Goal: Information Seeking & Learning: Understand process/instructions

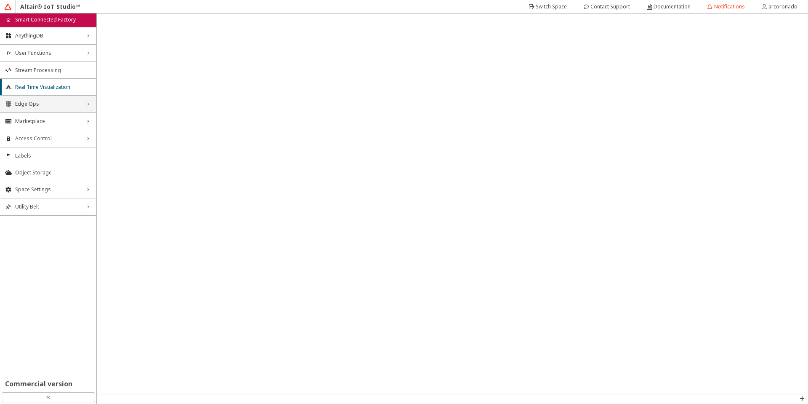
click at [64, 108] on div "Edge Ops right_chevron" at bounding box center [48, 104] width 96 height 17
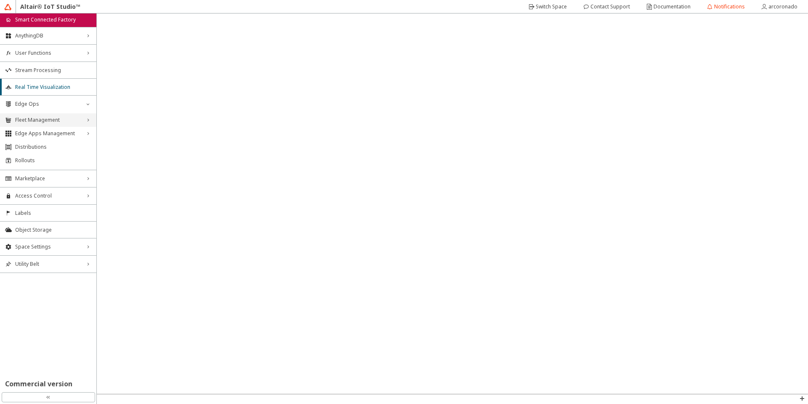
click at [58, 119] on span "Fleet Management" at bounding box center [48, 120] width 66 height 7
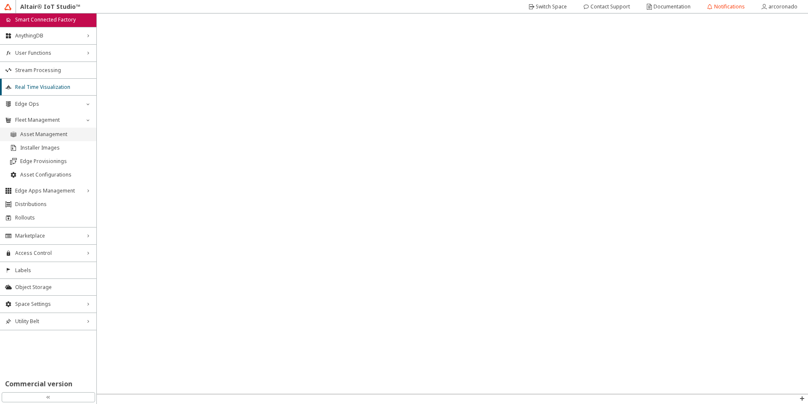
click at [63, 128] on li "Asset Management" at bounding box center [48, 134] width 96 height 13
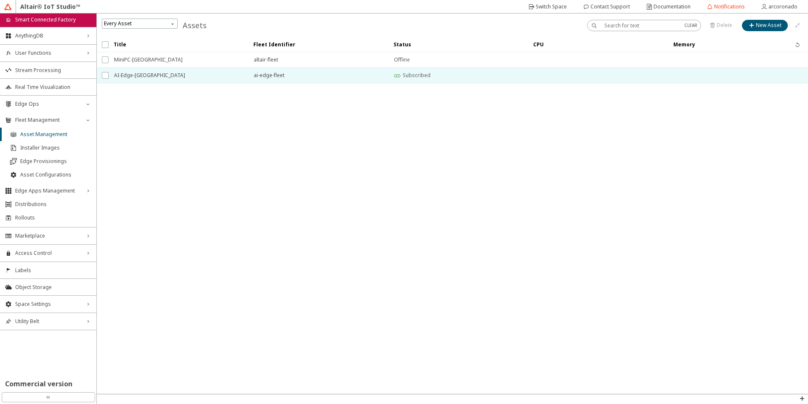
click at [185, 78] on span "AI-Edge-[GEOGRAPHIC_DATA]" at bounding box center [178, 75] width 129 height 15
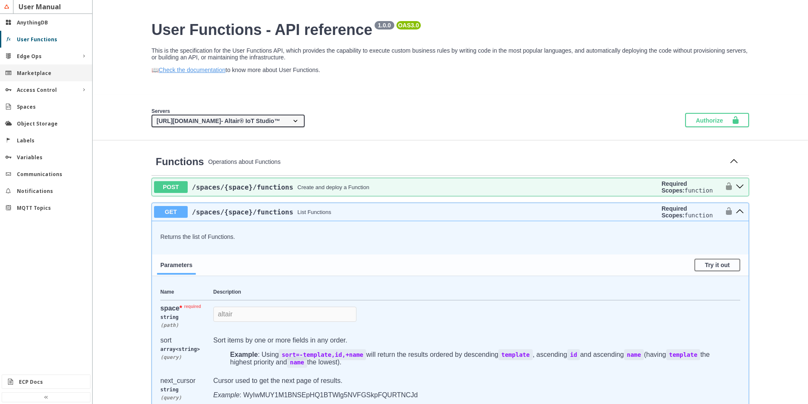
scroll to position [505, 0]
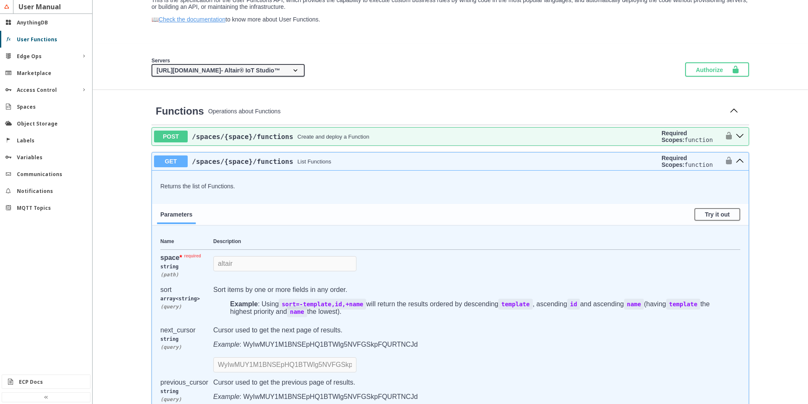
scroll to position [101, 0]
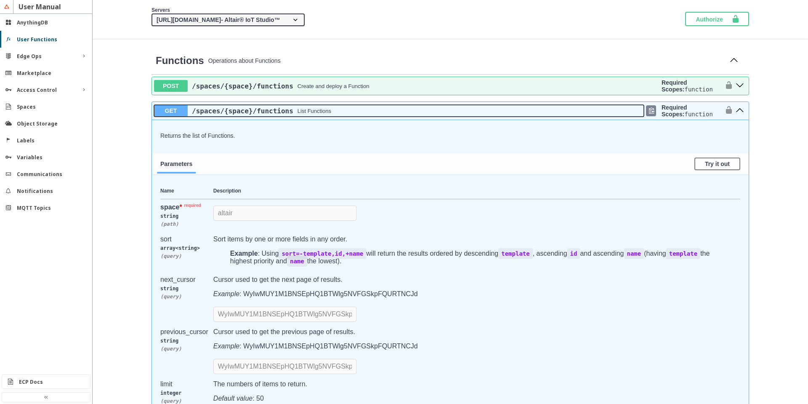
click at [327, 114] on div "/spaces /{space} /functions List Functions" at bounding box center [416, 111] width 456 height 8
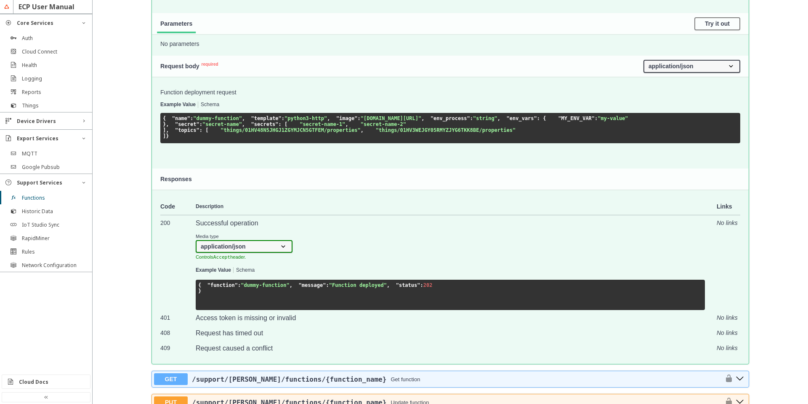
scroll to position [657, 0]
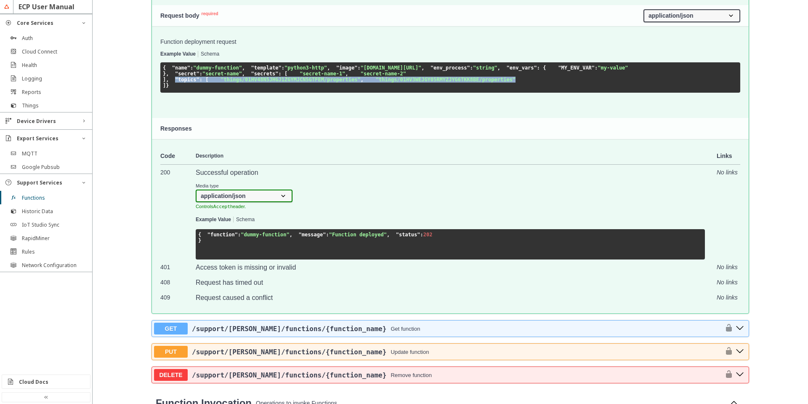
drag, startPoint x: 315, startPoint y: 263, endPoint x: 165, endPoint y: 249, distance: 151.0
click at [165, 93] on pre "{ "name" : "dummy-function" , "template" : "python3-http" , "image" : "hub.dock…" at bounding box center [450, 77] width 580 height 30
click at [221, 83] on span ""things/01HV48N5JHGJ1ZGYMJCN5GTFEM/properties"" at bounding box center [291, 80] width 140 height 6
drag, startPoint x: 316, startPoint y: 263, endPoint x: 168, endPoint y: 252, distance: 147.7
click at [168, 93] on pre "{ "name" : "dummy-function" , "template" : "python3-http" , "image" : "hub.dock…" at bounding box center [450, 77] width 580 height 30
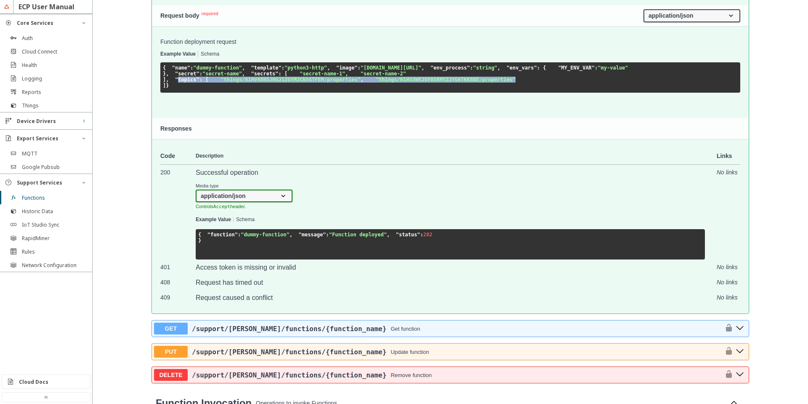
click at [221, 83] on span ""things/01HV48N5JHGJ1ZGYMJCN5GTFEM/properties"" at bounding box center [291, 80] width 140 height 6
drag, startPoint x: 299, startPoint y: 262, endPoint x: 227, endPoint y: 253, distance: 72.6
click at [227, 93] on pre "{ "name" : "dummy-function" , "template" : "python3-http" , "image" : "hub.dock…" at bounding box center [450, 77] width 580 height 30
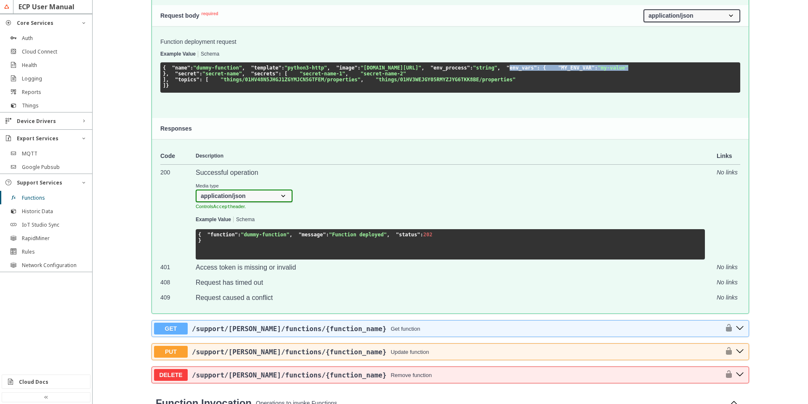
drag, startPoint x: 245, startPoint y: 209, endPoint x: 168, endPoint y: 202, distance: 77.8
click at [168, 93] on pre "{ "name" : "dummy-function" , "template" : "python3-http" , "image" : "hub.dock…" at bounding box center [450, 77] width 580 height 30
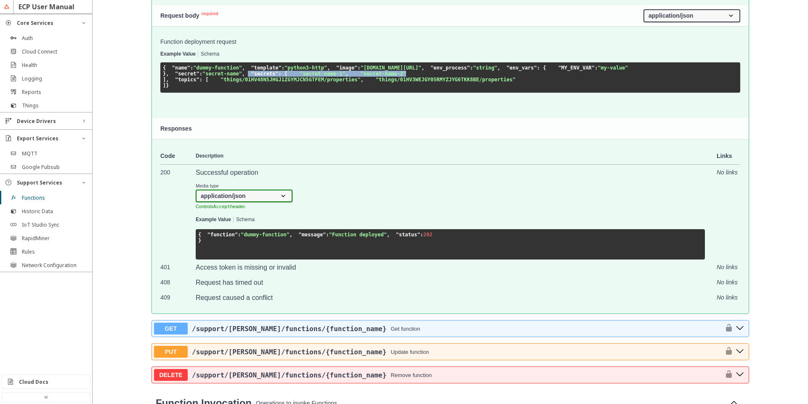
drag, startPoint x: 223, startPoint y: 240, endPoint x: 165, endPoint y: 225, distance: 59.7
click at [164, 93] on pre "{ "name" : "dummy-function" , "template" : "python3-http" , "image" : "hub.dock…" at bounding box center [450, 77] width 580 height 30
click at [175, 77] on span ""secret"" at bounding box center [187, 74] width 24 height 6
drag, startPoint x: 165, startPoint y: 219, endPoint x: 195, endPoint y: 246, distance: 40.8
click at [195, 93] on pre "{ "name" : "dummy-function" , "template" : "python3-http" , "image" : "hub.dock…" at bounding box center [450, 77] width 580 height 30
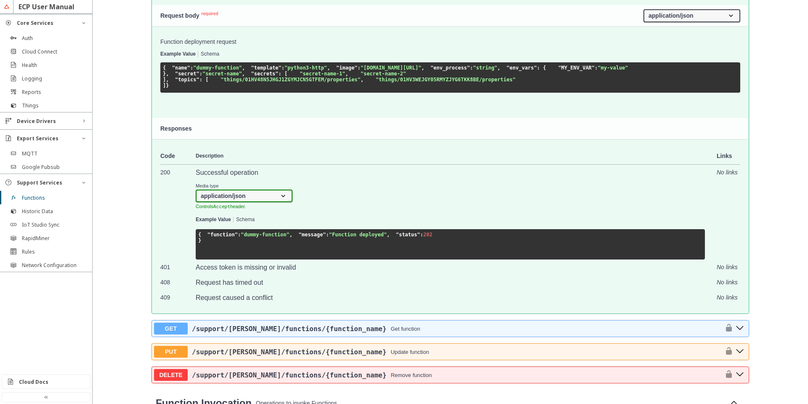
click at [192, 93] on pre "{ "name" : "dummy-function" , "template" : "python3-http" , "image" : "hub.dock…" at bounding box center [450, 77] width 580 height 30
drag, startPoint x: 187, startPoint y: 241, endPoint x: 168, endPoint y: 223, distance: 25.9
click at [168, 88] on code "{ "name" : "dummy-function" , "template" : "python3-http" , "image" : "hub.dock…" at bounding box center [396, 77] width 466 height 24
